Goal: Find specific page/section: Find specific page/section

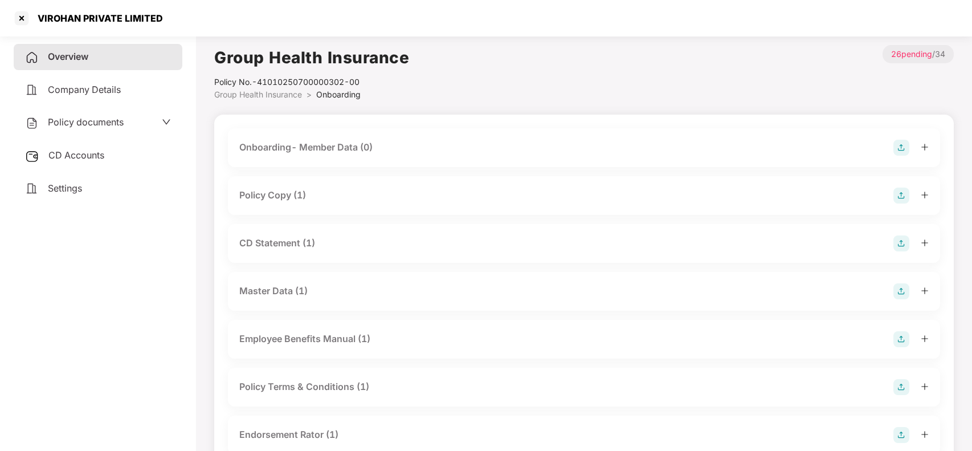
scroll to position [94, 0]
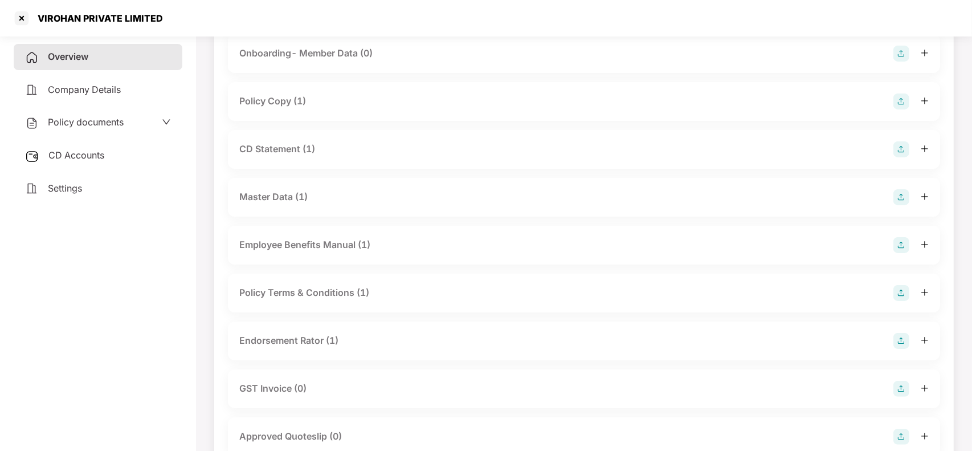
click at [19, 17] on div at bounding box center [22, 18] width 18 height 18
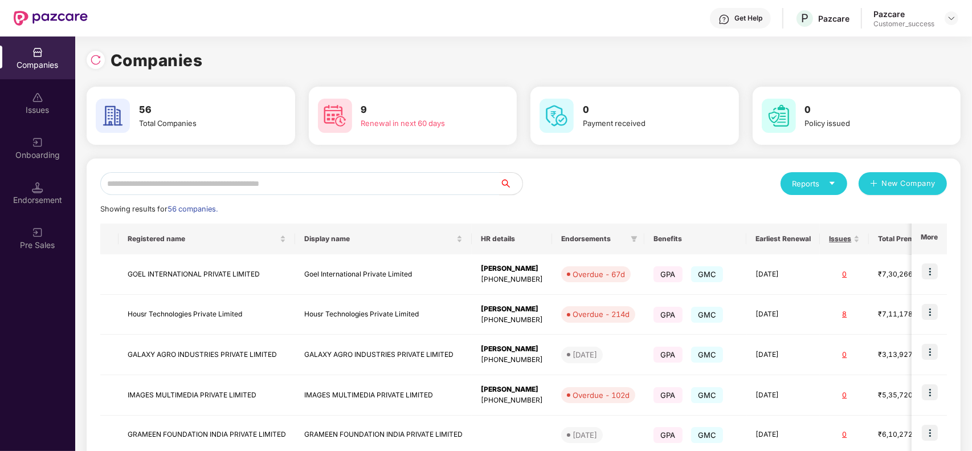
scroll to position [0, 0]
click at [214, 194] on input "text" at bounding box center [300, 183] width 400 height 23
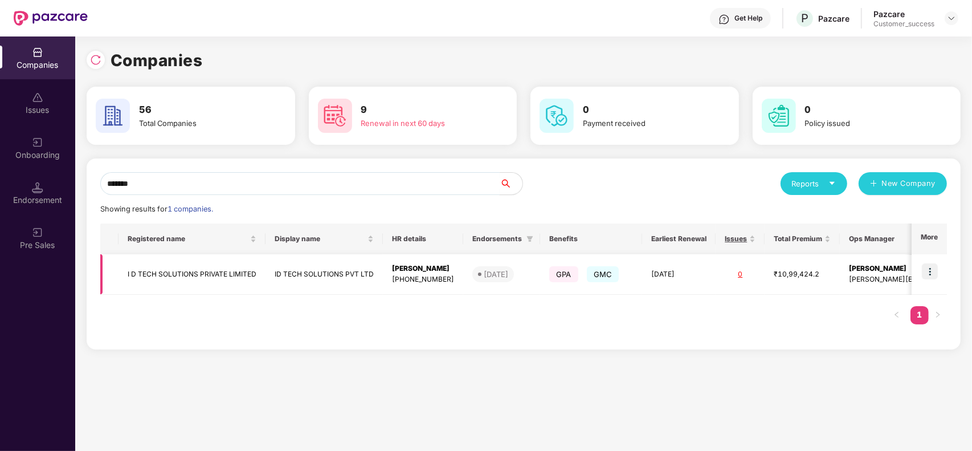
type input "*******"
click at [276, 268] on td "ID TECH SOLUTIONS PVT LTD" at bounding box center [324, 274] width 117 height 40
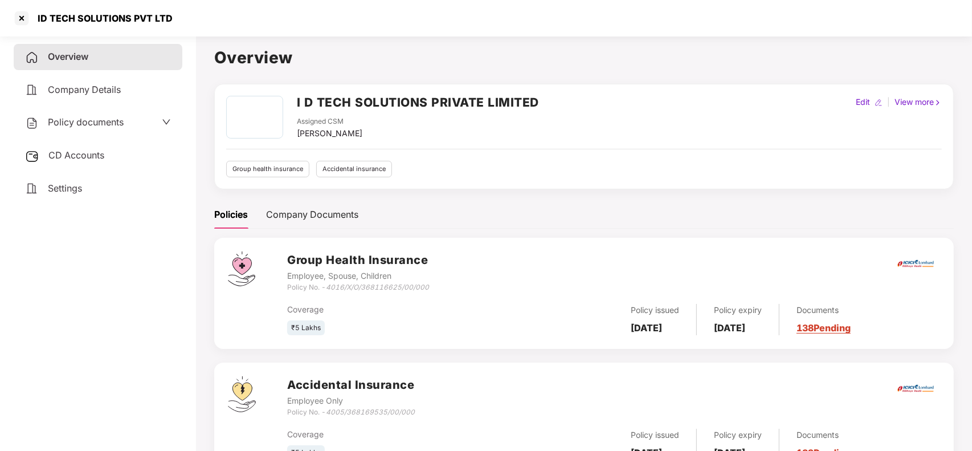
click at [300, 104] on h2 "I D TECH SOLUTIONS PRIVATE LIMITED" at bounding box center [418, 102] width 242 height 19
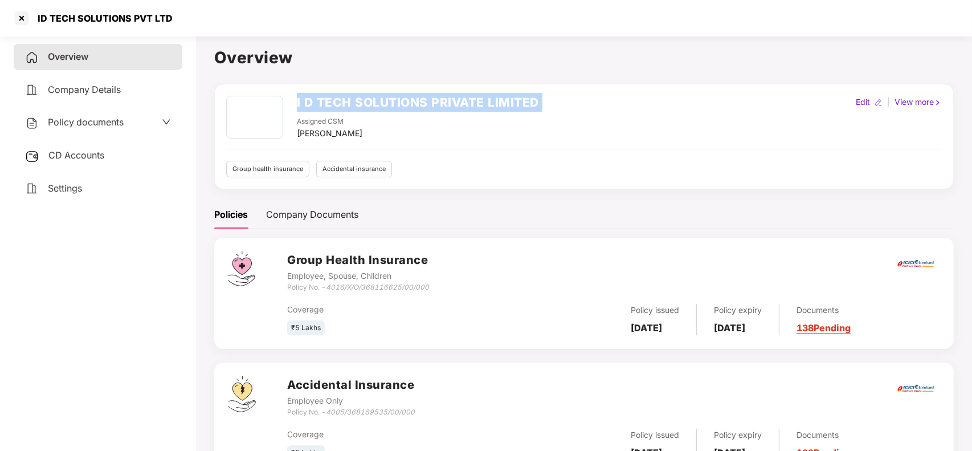
click at [300, 104] on h2 "I D TECH SOLUTIONS PRIVATE LIMITED" at bounding box center [418, 102] width 242 height 19
click at [357, 103] on h2 "I D TECH SOLUTIONS PRIVATE LIMITED" at bounding box center [418, 102] width 242 height 19
